Goal: Entertainment & Leisure: Consume media (video, audio)

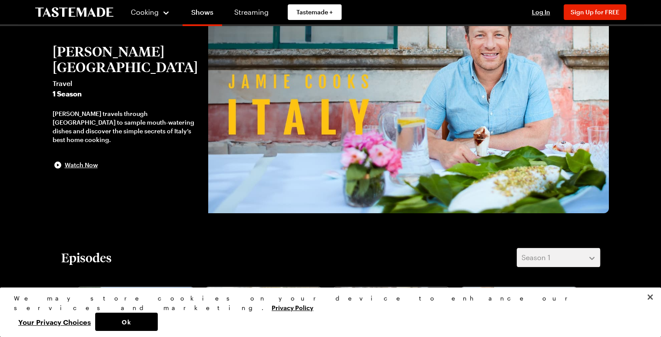
scroll to position [51, 0]
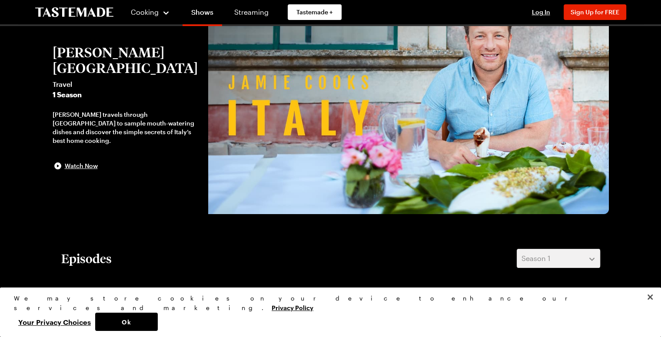
drag, startPoint x: 0, startPoint y: 0, endPoint x: 169, endPoint y: 220, distance: 277.9
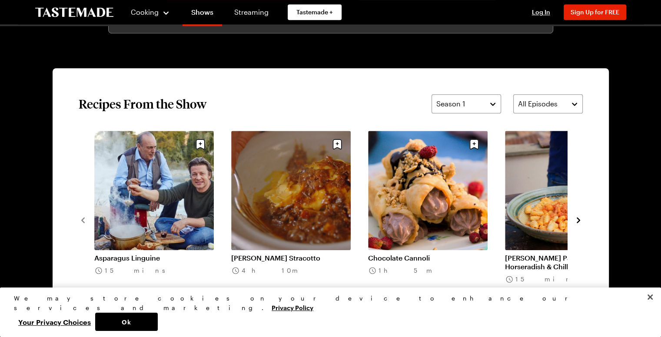
scroll to position [703, 0]
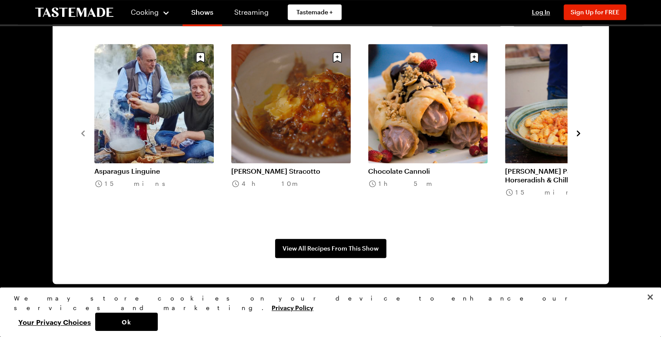
click at [581, 133] on icon "navigate to next item" at bounding box center [578, 133] width 9 height 9
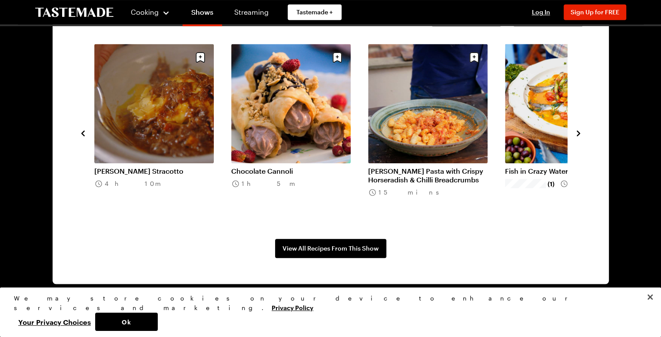
click at [581, 133] on icon "navigate to next item" at bounding box center [578, 133] width 9 height 9
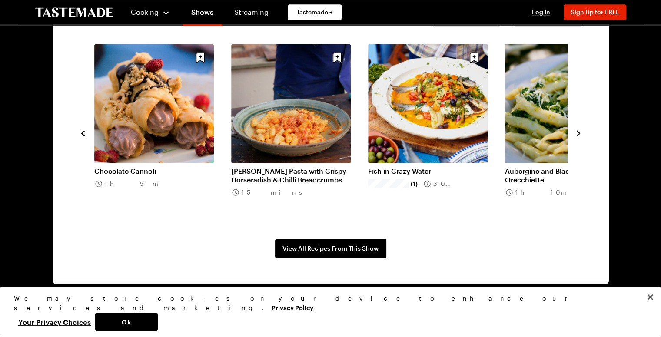
click at [575, 132] on icon "navigate to next item" at bounding box center [578, 133] width 9 height 9
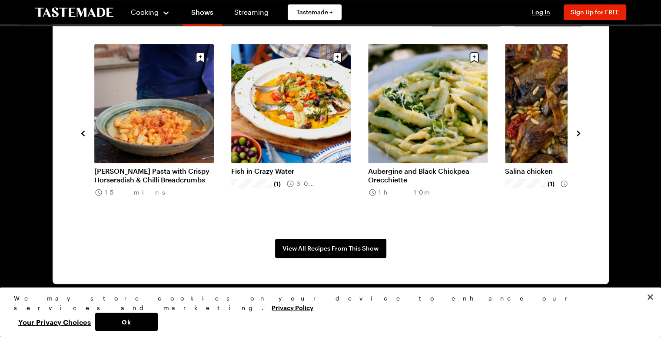
click at [575, 132] on icon "navigate to next item" at bounding box center [578, 133] width 9 height 9
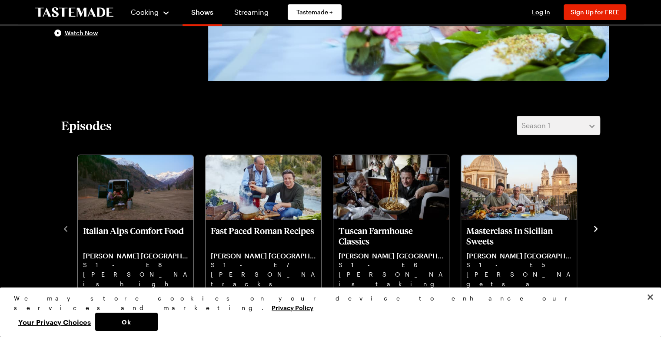
scroll to position [225, 0]
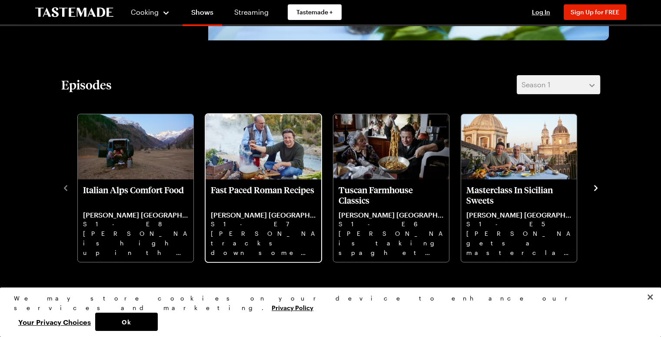
click at [274, 197] on p "Fast Paced Roman Recipes" at bounding box center [263, 195] width 105 height 21
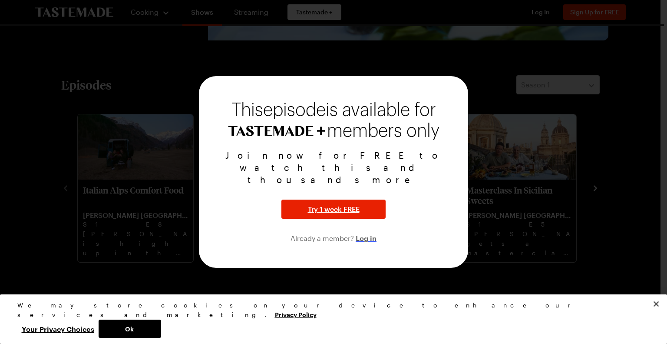
click at [364, 232] on span "Log in" at bounding box center [366, 237] width 21 height 10
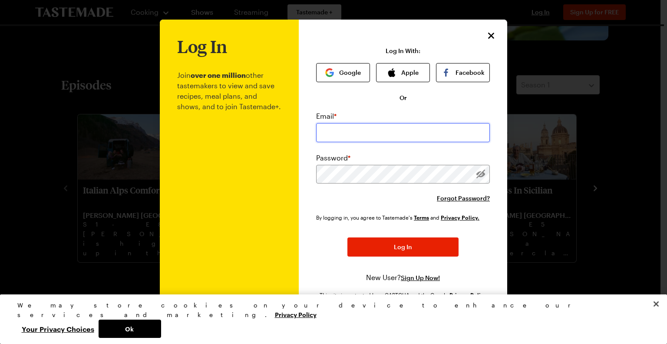
click at [365, 130] on input "email" at bounding box center [403, 132] width 174 height 19
type input "[PERSON_NAME][EMAIL_ADDRESS][PERSON_NAME][DOMAIN_NAME]"
click at [465, 144] on div "Email * [PERSON_NAME][EMAIL_ADDRESS][PERSON_NAME][DOMAIN_NAME] Password * Forgo…" at bounding box center [403, 157] width 174 height 92
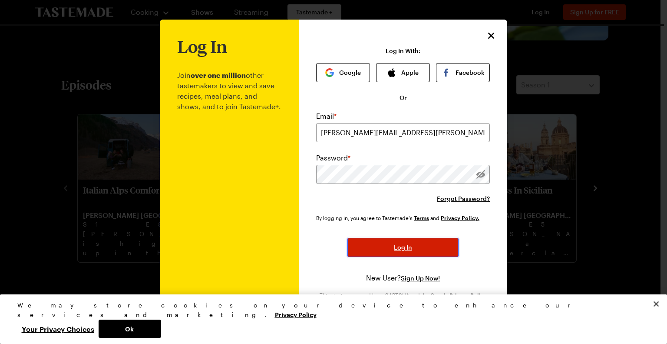
click at [408, 242] on button "Log In" at bounding box center [403, 247] width 111 height 19
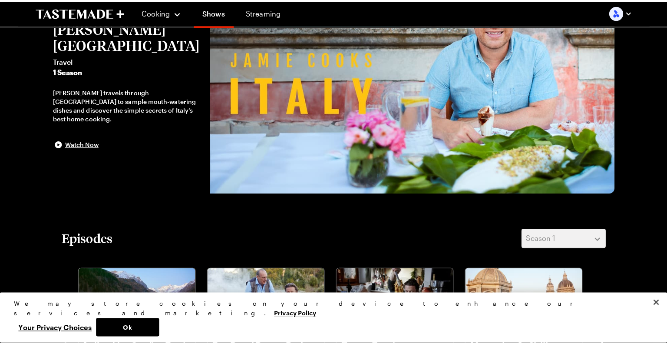
scroll to position [217, 0]
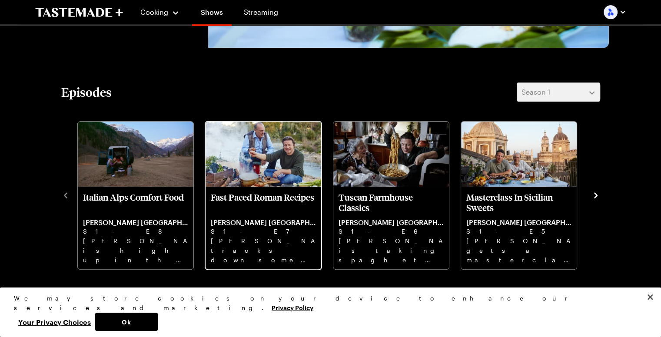
click at [260, 227] on p "S1 - E7" at bounding box center [263, 232] width 105 height 10
